Goal: Find specific page/section: Find specific page/section

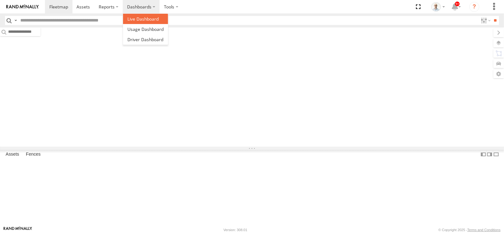
click at [141, 20] on span at bounding box center [142, 19] width 31 height 6
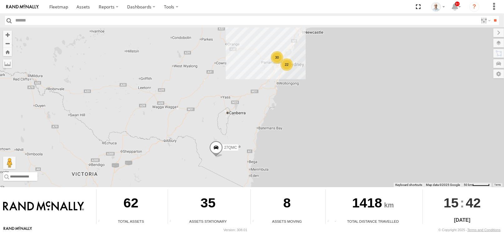
click at [282, 64] on div "22" at bounding box center [287, 64] width 12 height 12
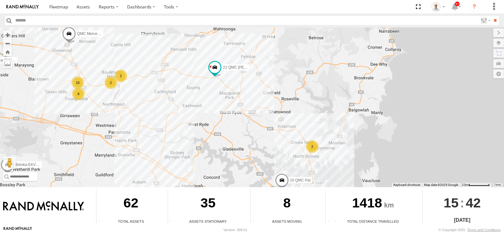
drag, startPoint x: 256, startPoint y: 80, endPoint x: 231, endPoint y: 120, distance: 46.9
click at [231, 120] on div "27QMC 10 QMC Pat 08QMC Mostafa 21 QMC Pat Junior Beloka-EKV93V Beloka-CHV61N QM…" at bounding box center [252, 107] width 504 height 160
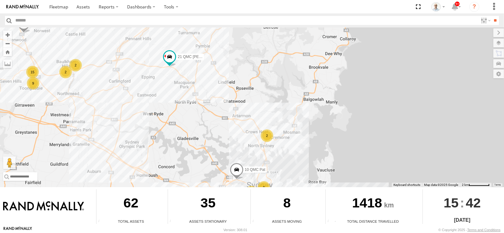
drag, startPoint x: 337, startPoint y: 115, endPoint x: 319, endPoint y: 110, distance: 18.4
click at [319, 110] on div "27QMC 10 QMC Pat 08QMC Mostafa 21 QMC Pat Junior Beloka-EKV93V Beloka-CHV61N QM…" at bounding box center [252, 107] width 504 height 160
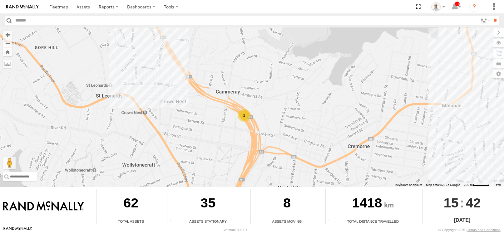
click at [248, 112] on div "2" at bounding box center [244, 115] width 12 height 12
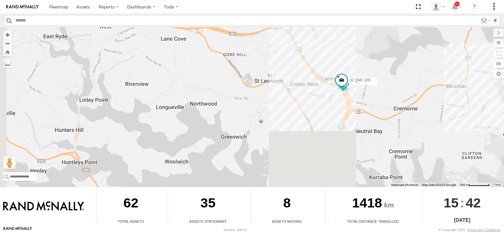
drag, startPoint x: 233, startPoint y: 158, endPoint x: 327, endPoint y: 86, distance: 118.7
click at [331, 82] on div "27QMC 10 QMC Pat 08QMC Mostafa 21 QMC Pat Junior Beloka-EKV93V Beloka-CHV61N QM…" at bounding box center [252, 107] width 504 height 160
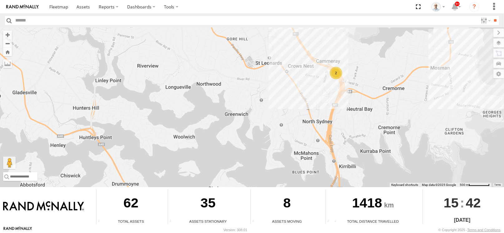
drag, startPoint x: 309, startPoint y: 154, endPoint x: 335, endPoint y: 62, distance: 95.1
click at [335, 63] on div "27QMC 10 QMC Pat 08QMC Mostafa 21 QMC Pat Junior Beloka-EKV93V Beloka-CHV61N QM…" at bounding box center [252, 107] width 504 height 160
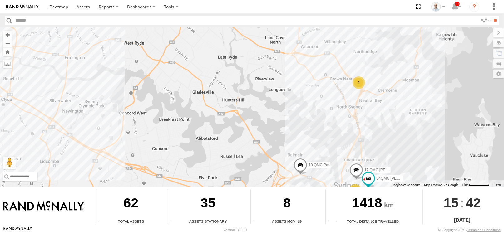
drag, startPoint x: 193, startPoint y: 66, endPoint x: 284, endPoint y: 135, distance: 113.9
click at [283, 135] on div "27QMC 10 QMC Pat 08QMC Mostafa 21 QMC Pat Junior Beloka-EKV93V Beloka-CHV61N QM…" at bounding box center [252, 107] width 504 height 160
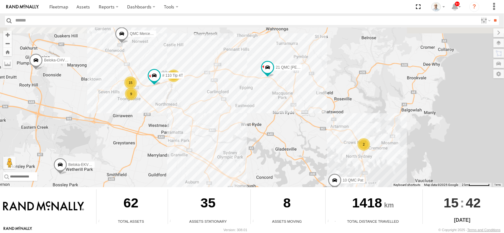
drag, startPoint x: 233, startPoint y: 84, endPoint x: 273, endPoint y: 132, distance: 62.8
click at [273, 132] on div "27QMC 10 QMC Pat 08QMC Mostafa 21 QMC Pat Junior Beloka-EKV93V Beloka-CHV61N QM…" at bounding box center [252, 107] width 504 height 160
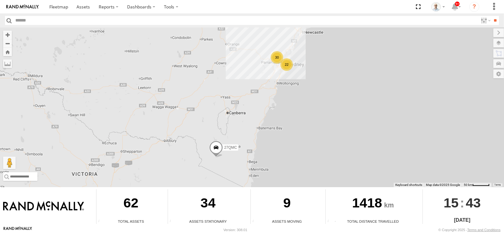
click at [286, 64] on div "22" at bounding box center [287, 64] width 12 height 12
